Goal: Find contact information: Find contact information

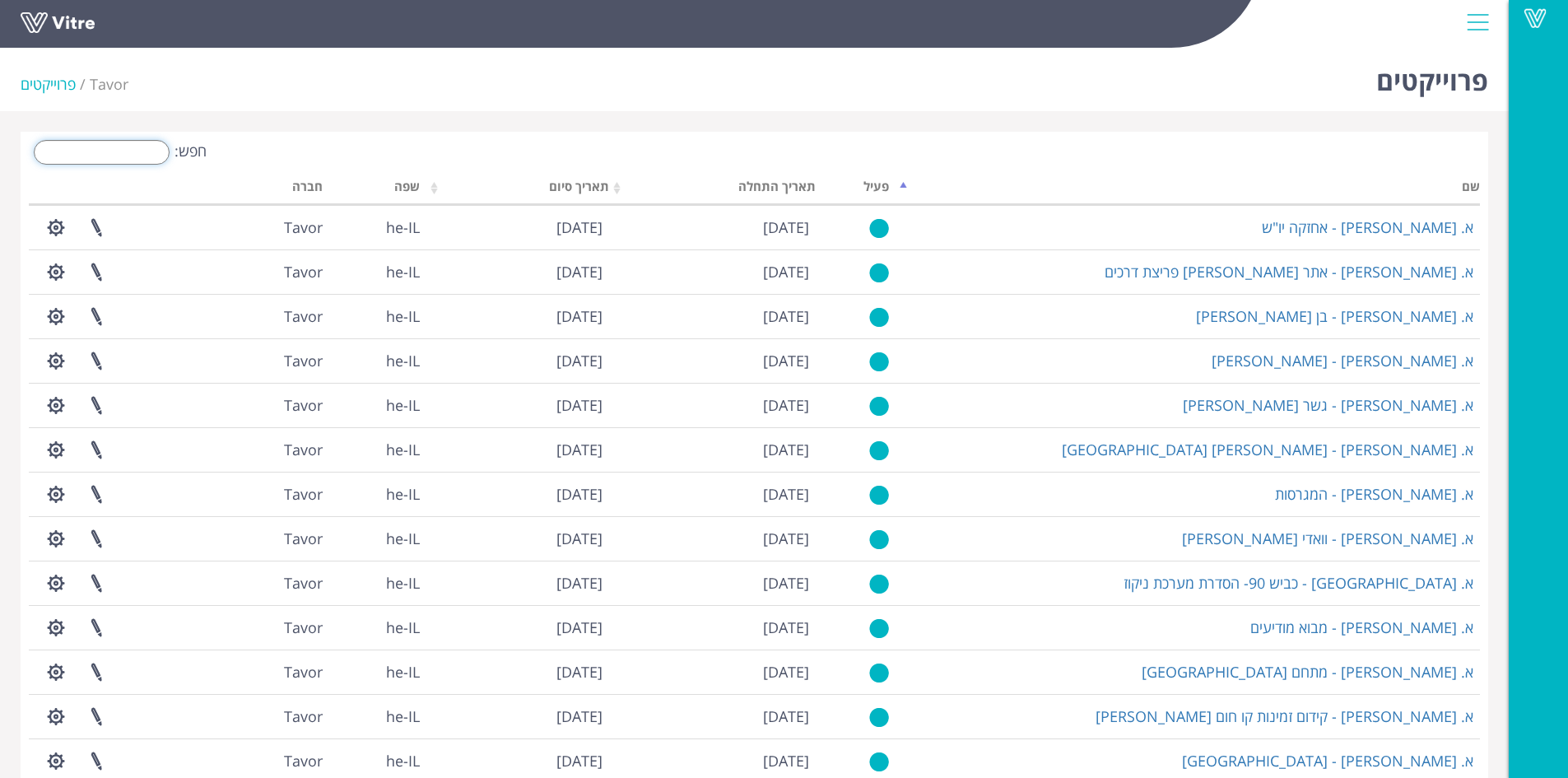
click at [124, 151] on input "חפש:" at bounding box center [102, 152] width 136 height 25
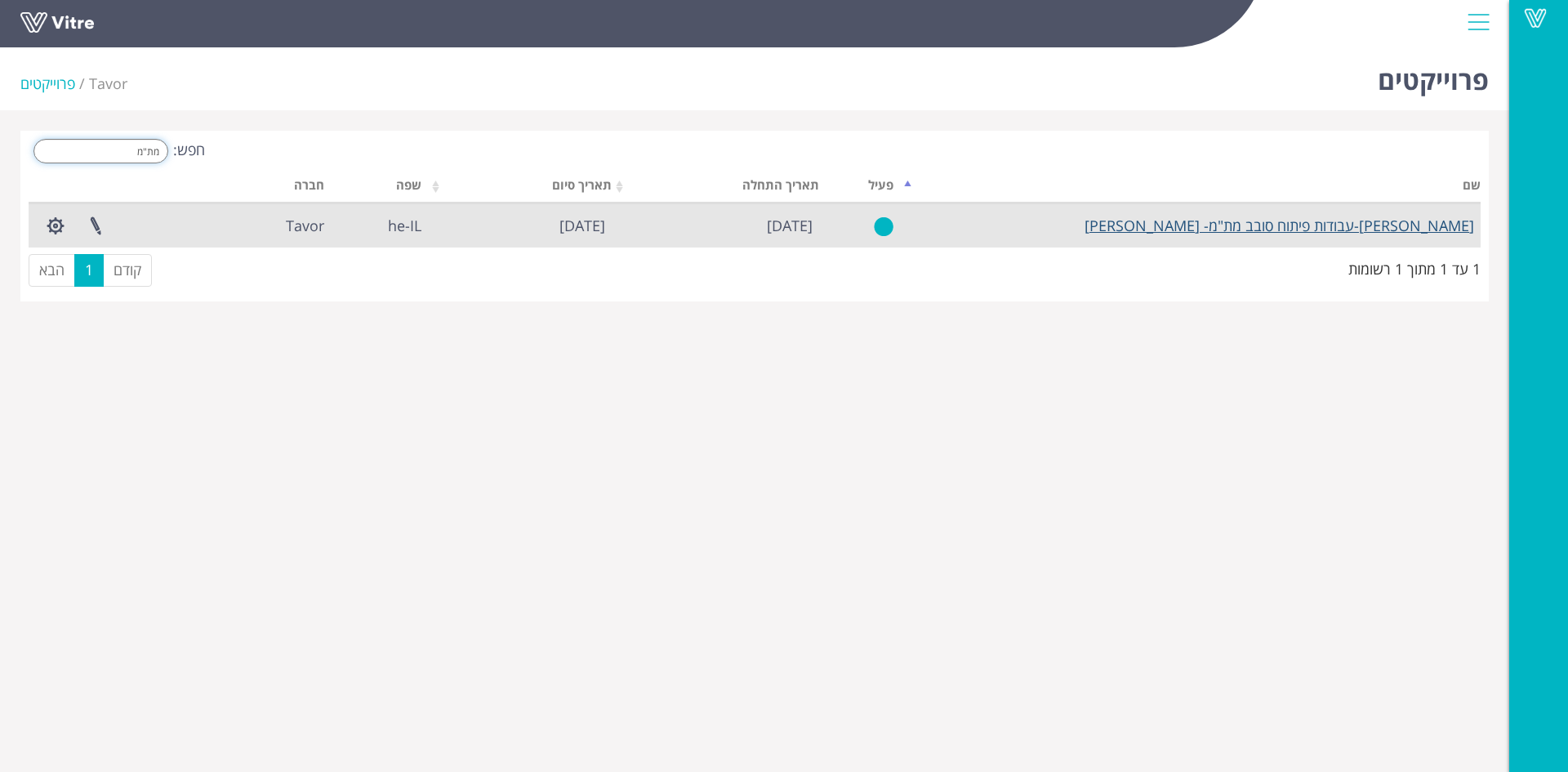
type input "מת"מ"
click at [1355, 221] on link "[PERSON_NAME]-עבודות פיתוח סובב מת"מ- [PERSON_NAME]" at bounding box center [1279, 225] width 390 height 20
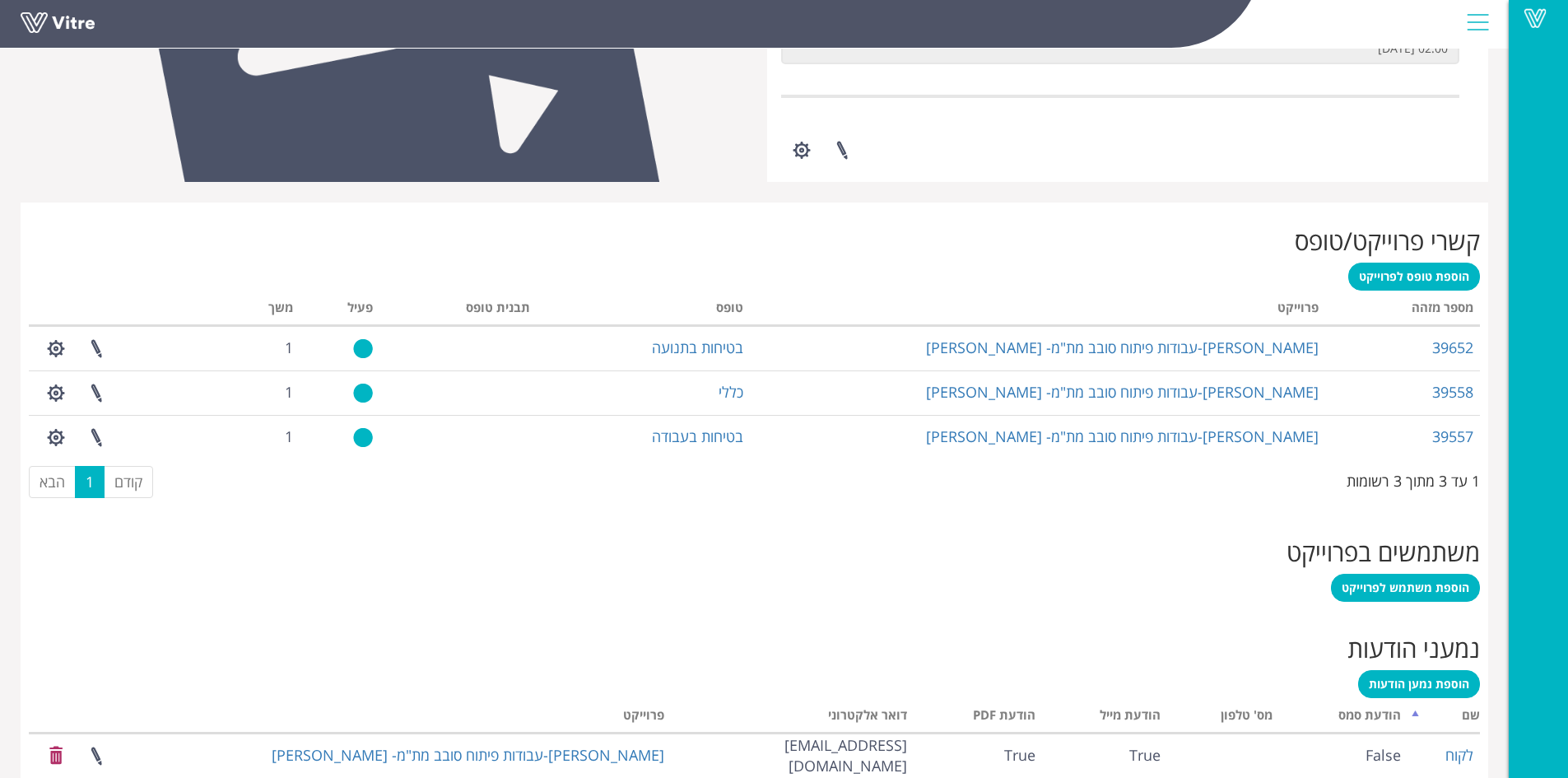
scroll to position [625, 0]
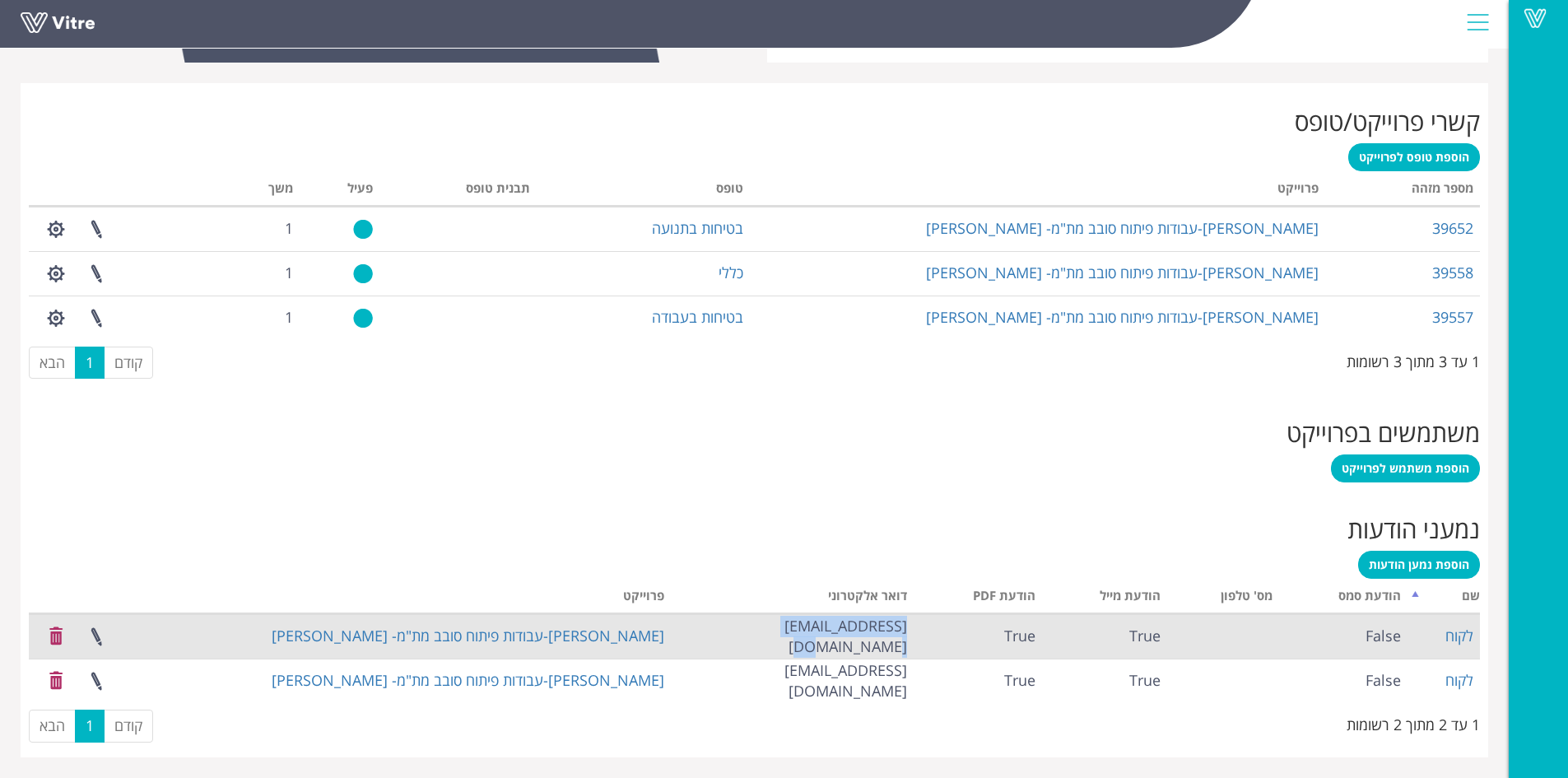
drag, startPoint x: 779, startPoint y: 634, endPoint x: 911, endPoint y: 630, distance: 132.1
click at [911, 630] on td "[EMAIL_ADDRESS][DOMAIN_NAME]" at bounding box center [792, 636] width 243 height 45
copy td "[EMAIL_ADDRESS][DOMAIN_NAME]"
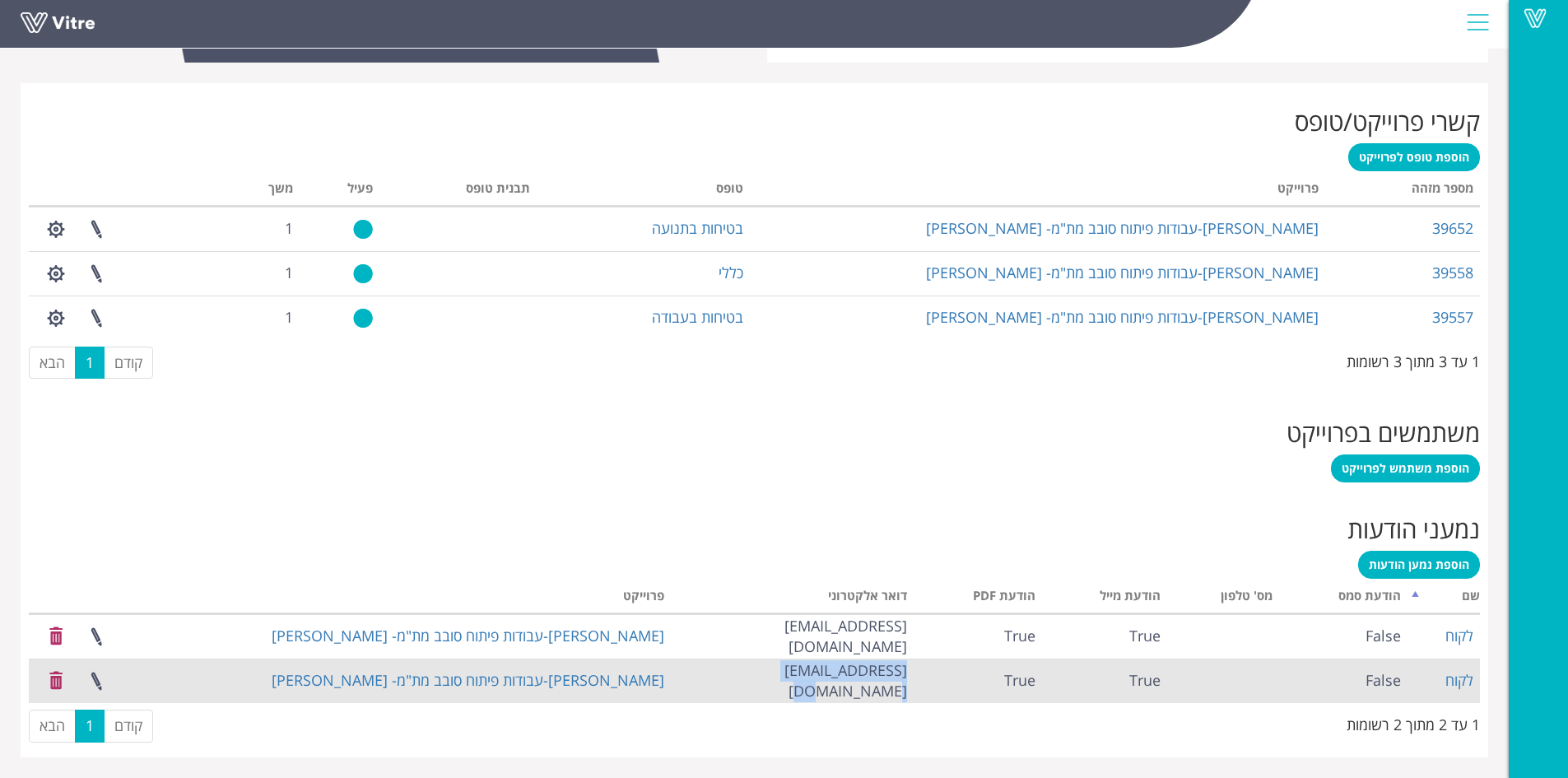
drag, startPoint x: 786, startPoint y: 680, endPoint x: 912, endPoint y: 677, distance: 126.0
click at [912, 677] on td "[EMAIL_ADDRESS][DOMAIN_NAME]" at bounding box center [792, 681] width 243 height 45
copy td "[EMAIL_ADDRESS][DOMAIN_NAME]"
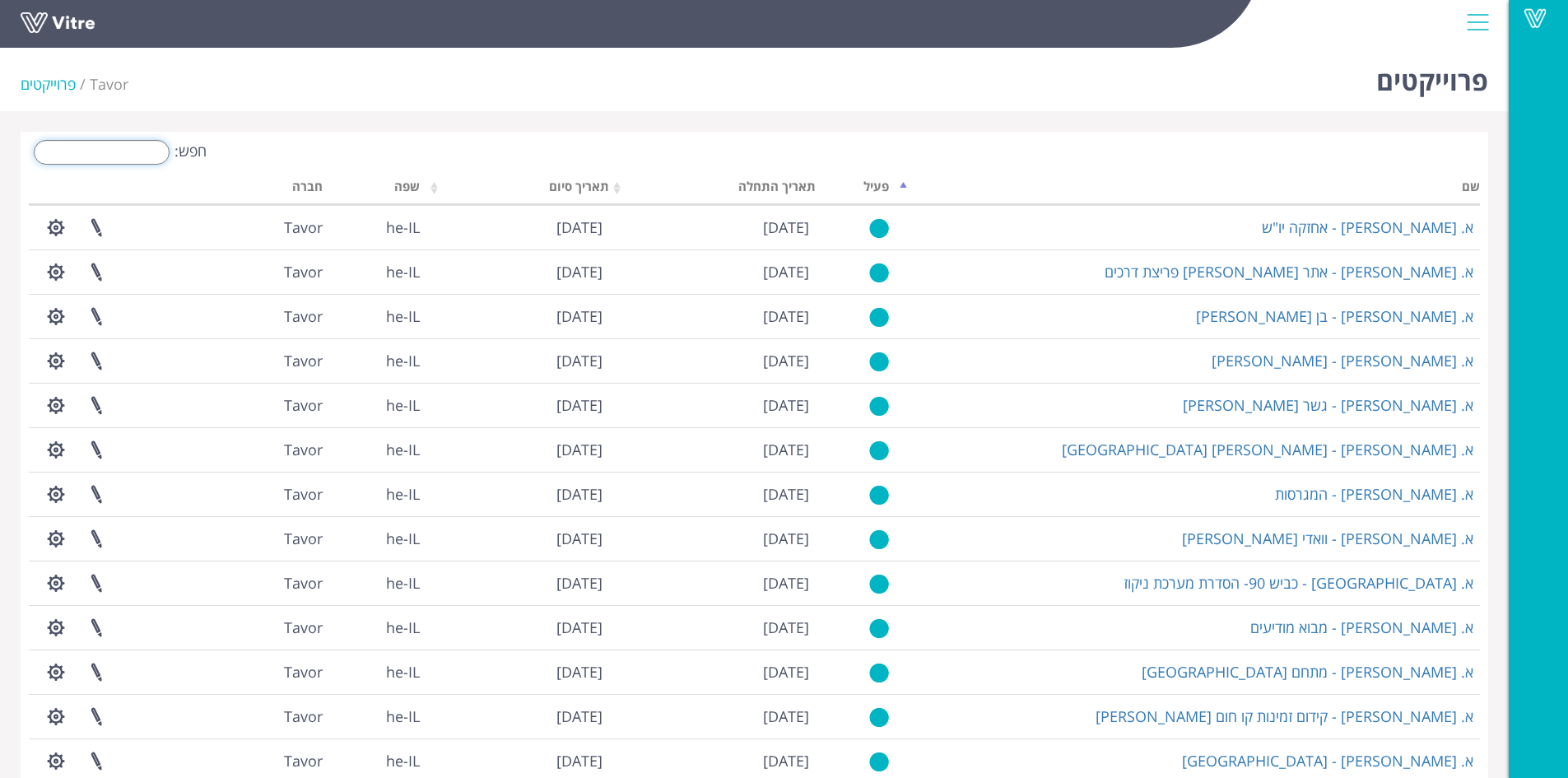
click at [125, 152] on input "חפש:" at bounding box center [102, 152] width 136 height 25
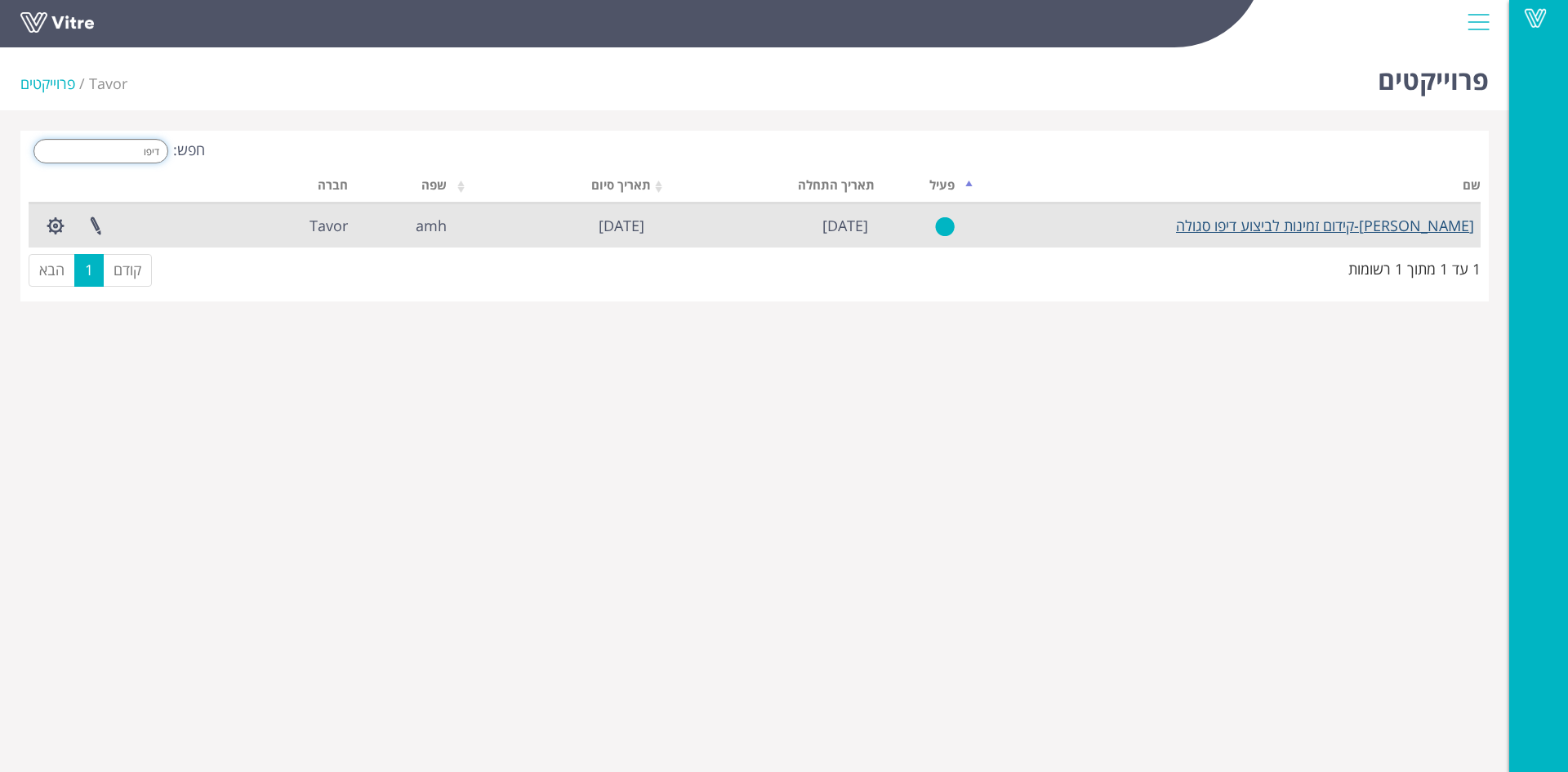
type input "דיפו"
click at [1322, 229] on link "אולניק-קידום זמינות לביצוע דיפו סגולה" at bounding box center [1325, 225] width 298 height 20
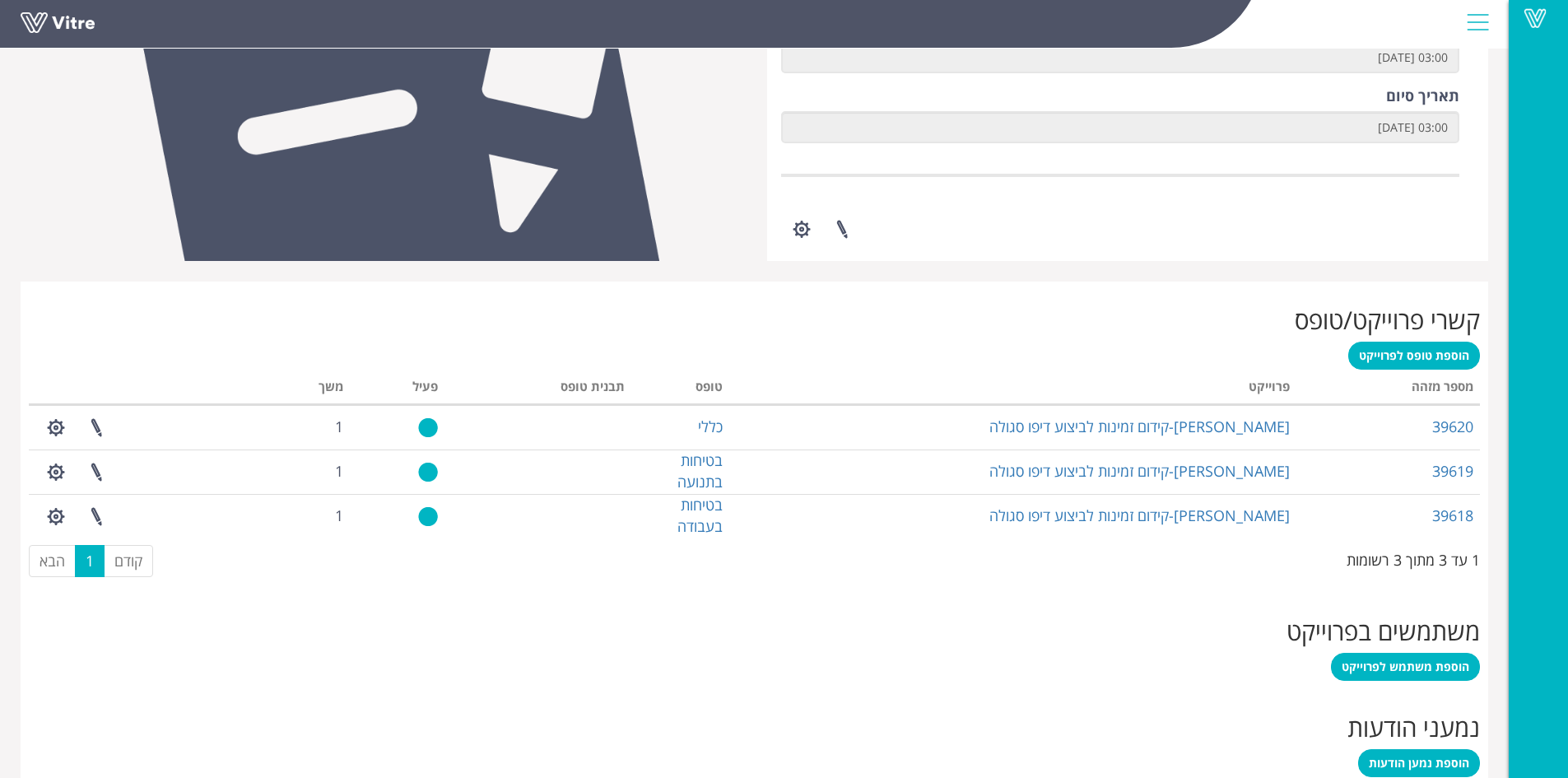
scroll to position [625, 0]
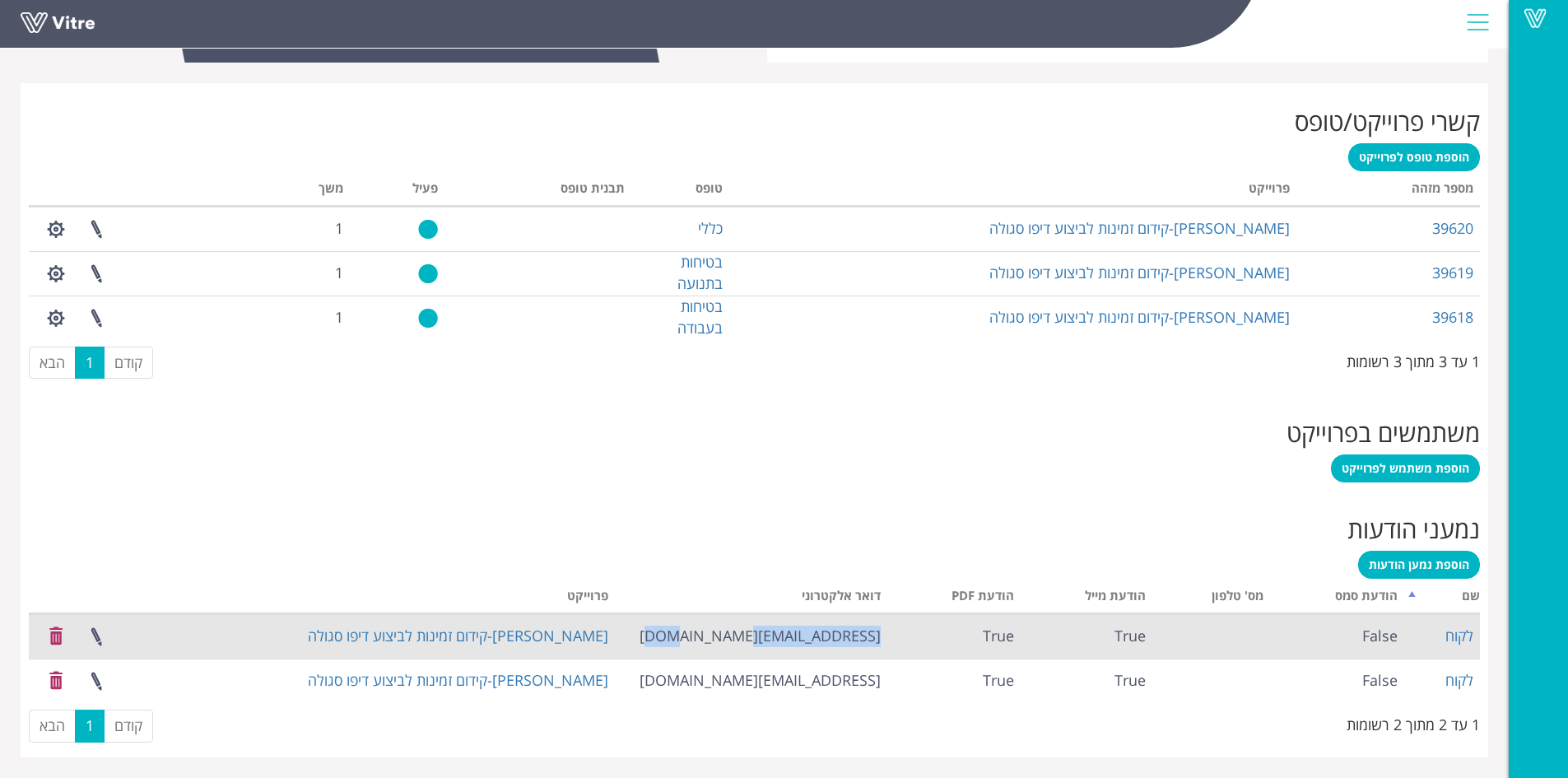
drag, startPoint x: 736, startPoint y: 634, endPoint x: 885, endPoint y: 633, distance: 149.0
click at [885, 633] on td "[EMAIL_ADDRESS][DOMAIN_NAME]" at bounding box center [750, 636] width 272 height 45
copy td "[EMAIL_ADDRESS][DOMAIN_NAME]"
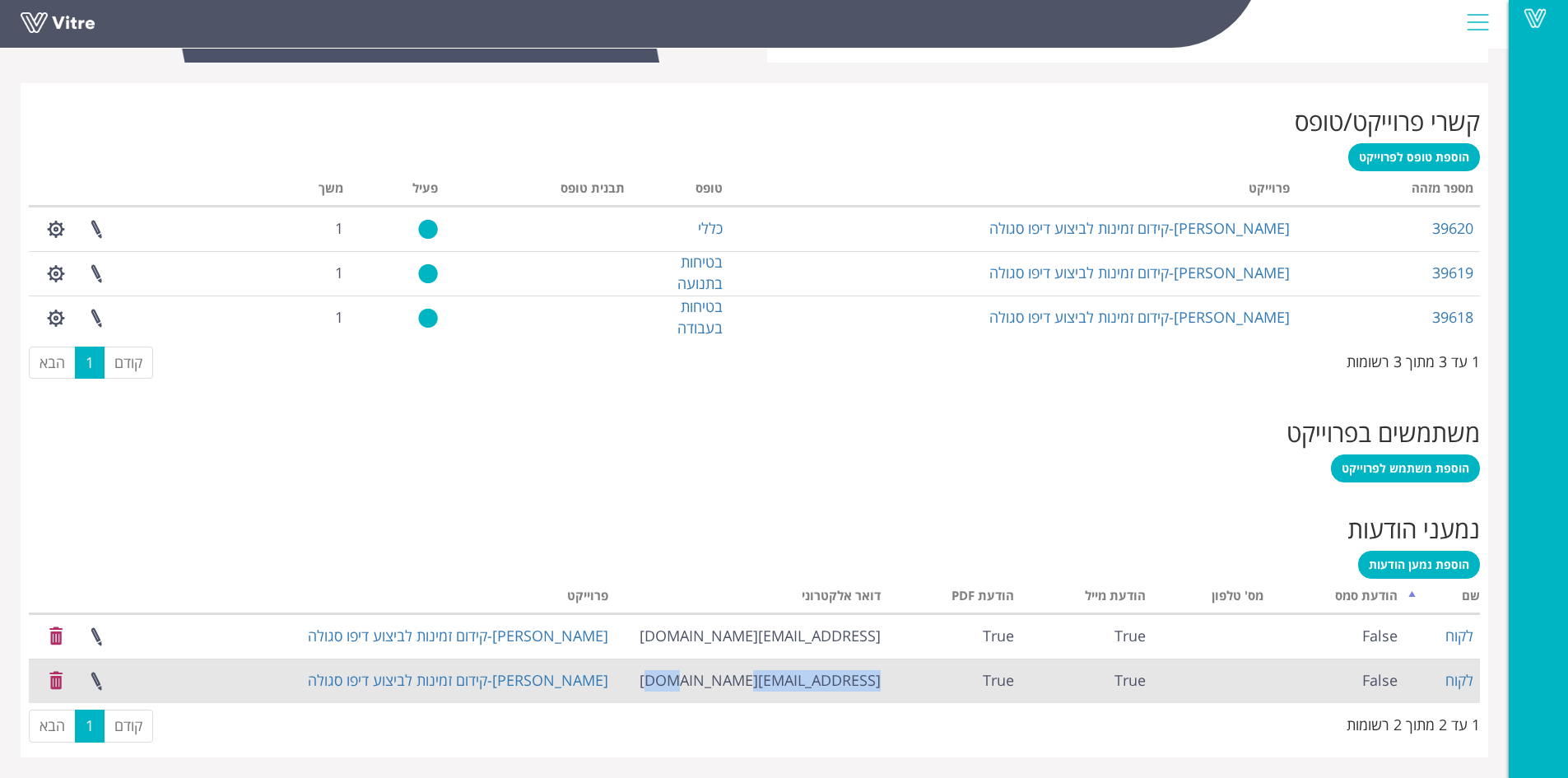
drag, startPoint x: 739, startPoint y: 682, endPoint x: 885, endPoint y: 690, distance: 146.2
click at [885, 690] on td "[EMAIL_ADDRESS][DOMAIN_NAME]" at bounding box center [750, 681] width 272 height 45
